Goal: Information Seeking & Learning: Learn about a topic

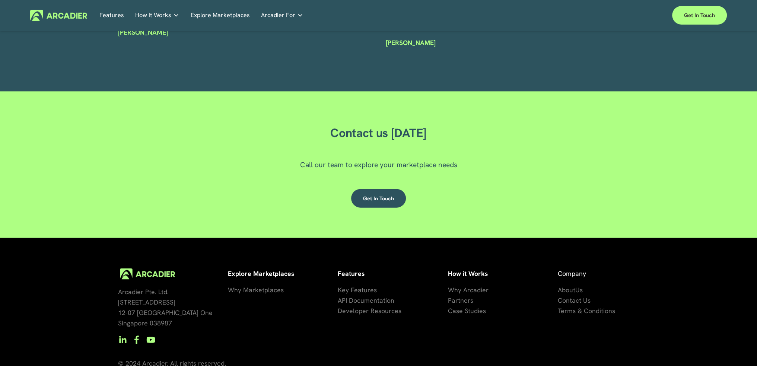
scroll to position [2255, 0]
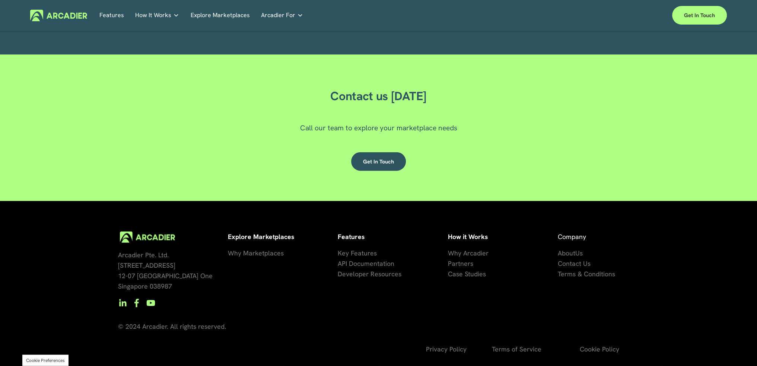
click at [362, 253] on span "Key Features" at bounding box center [357, 253] width 39 height 9
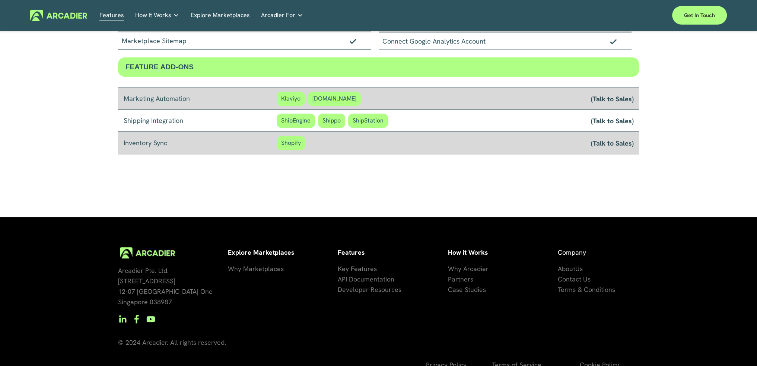
scroll to position [614, 0]
click at [456, 272] on span "Why Arcadier" at bounding box center [468, 268] width 41 height 9
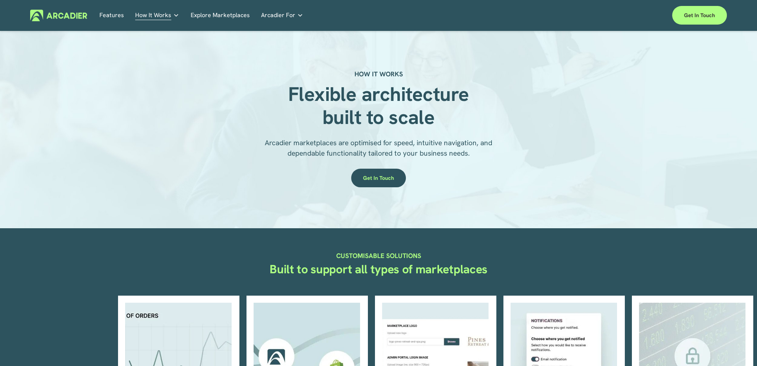
click at [255, 13] on nav "Features How It Works Why Arcadier Partners About Us Contact Case Studies" at bounding box center [201, 16] width 204 height 12
click at [273, 15] on span "Arcadier For" at bounding box center [278, 15] width 34 height 10
